Goal: Book appointment/travel/reservation

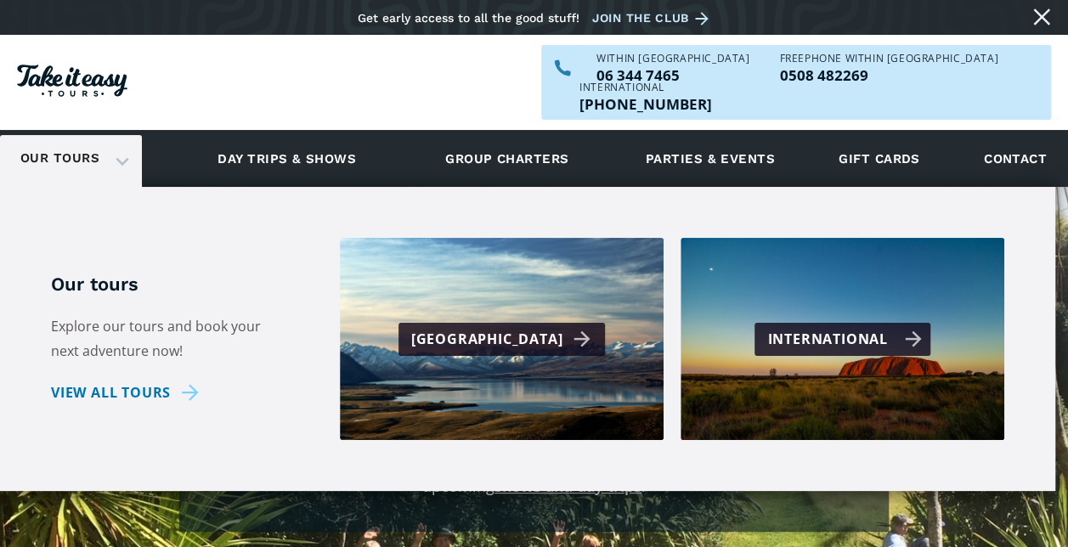
click at [834, 327] on div "International" at bounding box center [845, 339] width 154 height 25
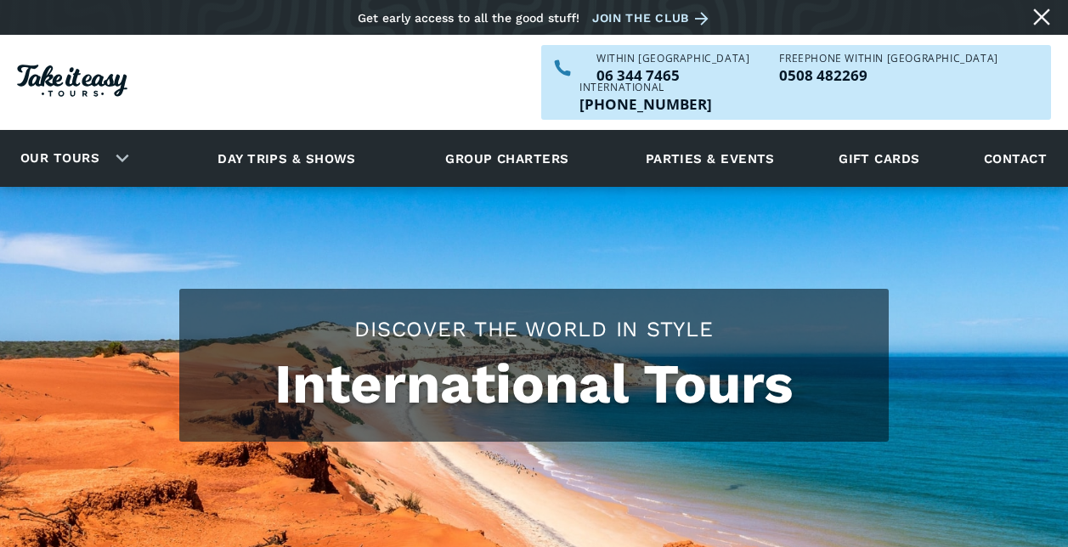
checkbox input "true"
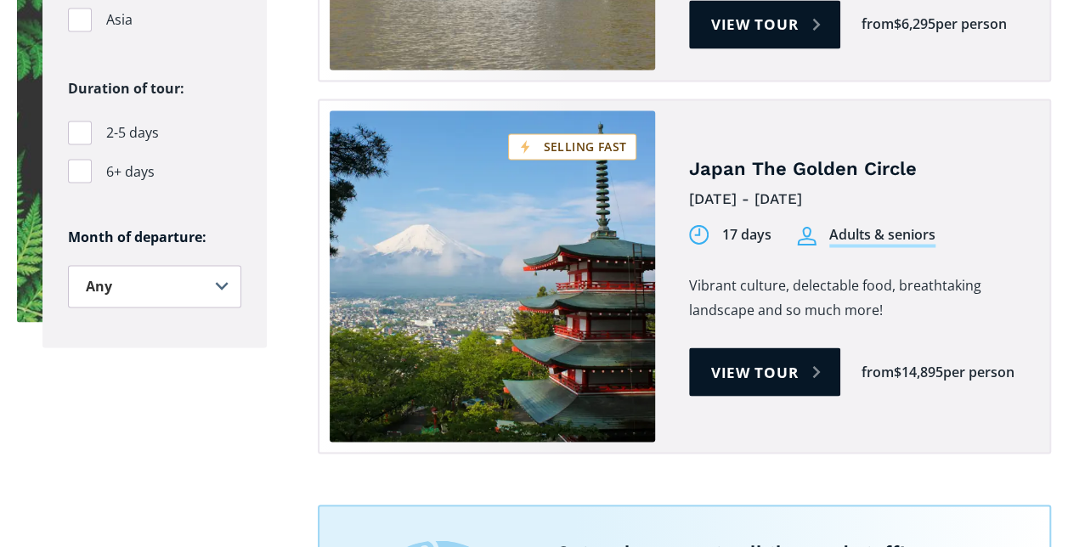
scroll to position [1445, 0]
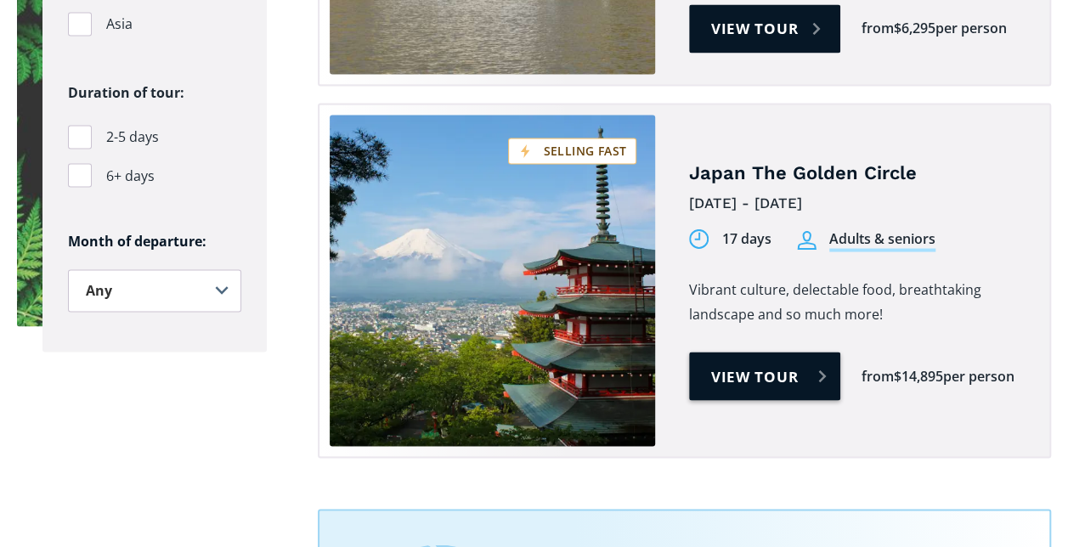
click at [747, 352] on link "View tour" at bounding box center [765, 376] width 152 height 48
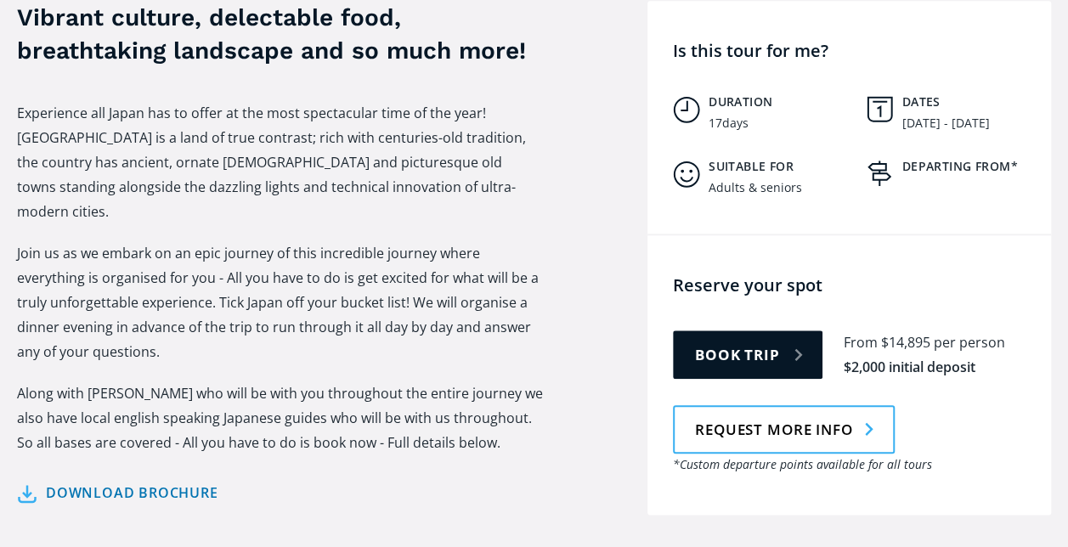
scroll to position [765, 0]
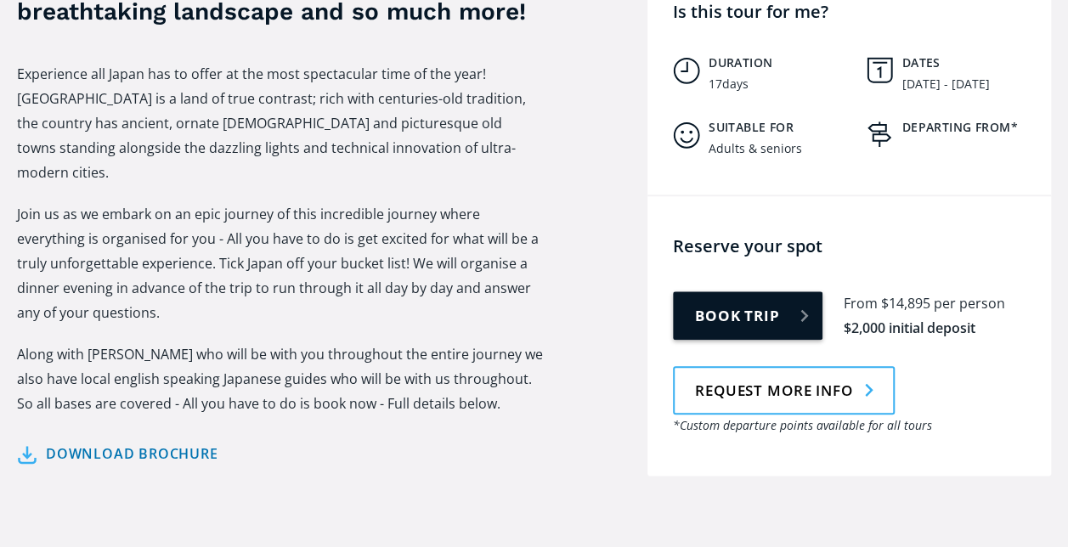
click at [729, 292] on link "Book trip" at bounding box center [748, 316] width 150 height 48
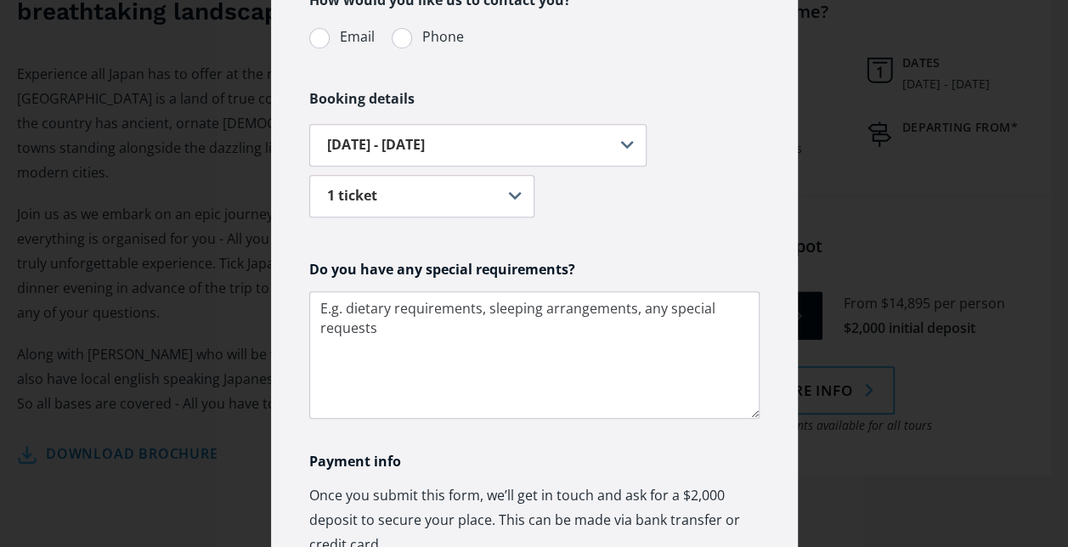
scroll to position [340, 0]
